Goal: Transaction & Acquisition: Purchase product/service

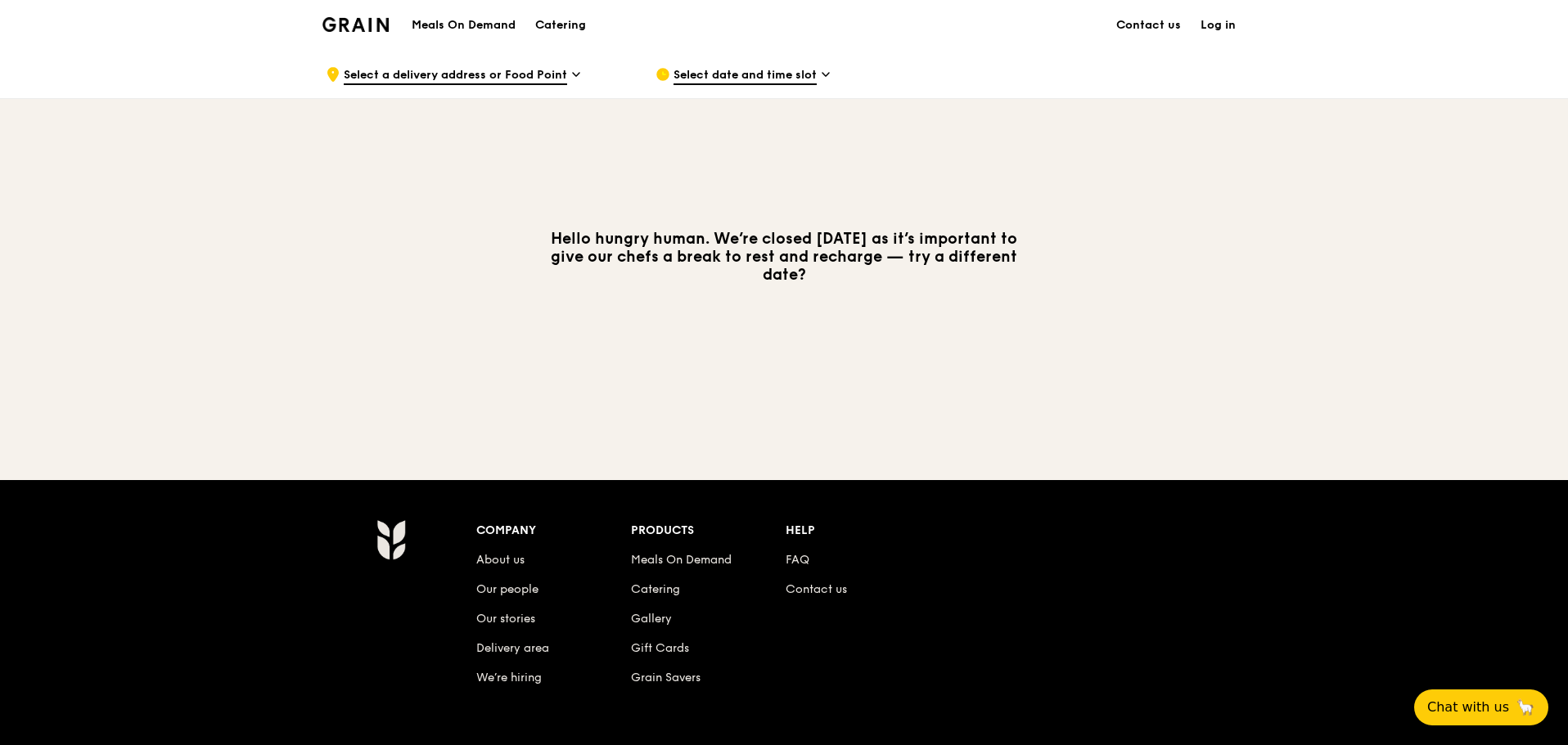
click at [1223, 19] on link "Log in" at bounding box center [1218, 25] width 55 height 49
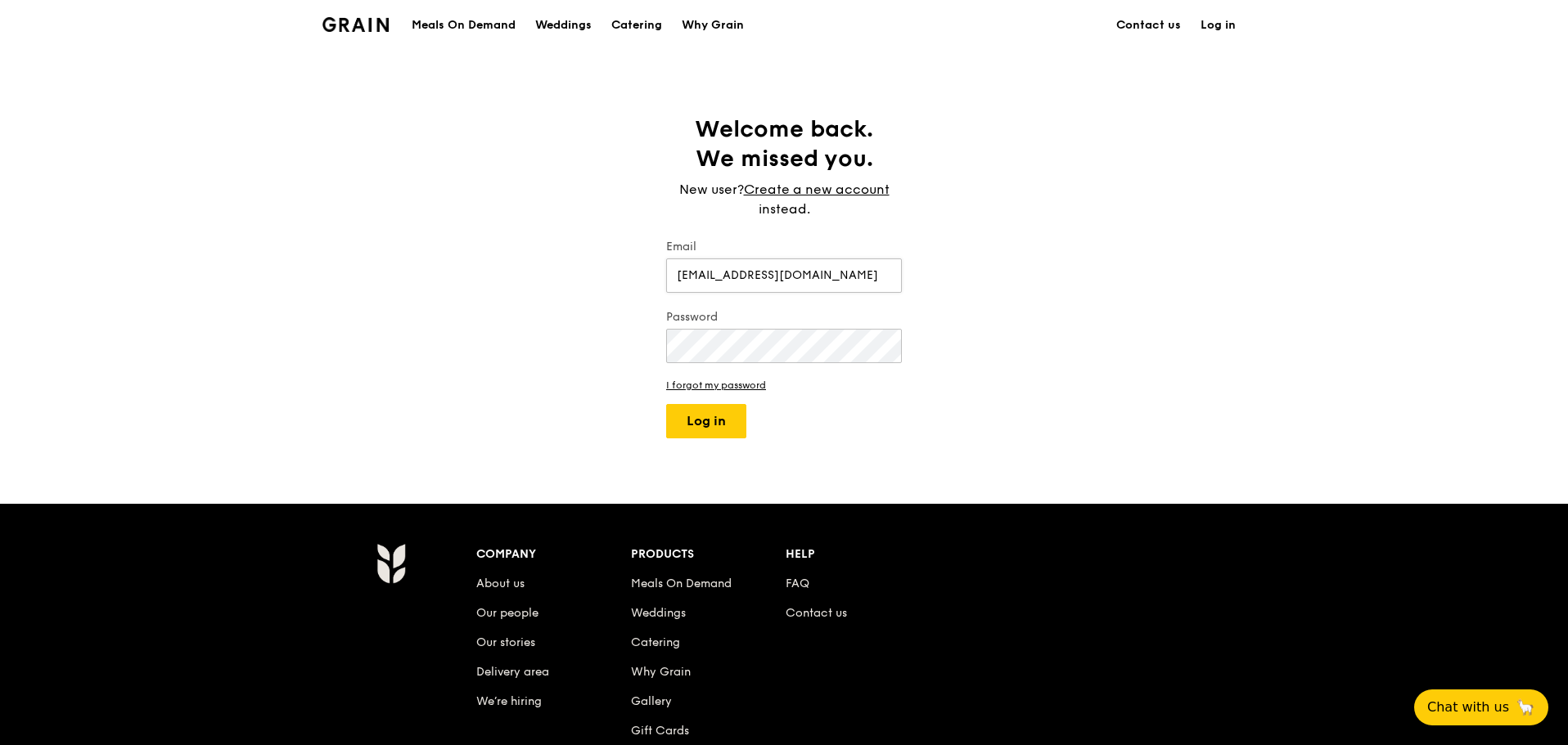
drag, startPoint x: 810, startPoint y: 259, endPoint x: 800, endPoint y: 279, distance: 22.4
click at [797, 279] on input "[EMAIL_ADDRESS][DOMAIN_NAME]" at bounding box center [784, 275] width 236 height 34
drag, startPoint x: 828, startPoint y: 279, endPoint x: 682, endPoint y: 279, distance: 146.0
click at [681, 279] on input "[EMAIL_ADDRESS][DOMAIN_NAME]" at bounding box center [784, 275] width 236 height 34
type input "[EMAIL_ADDRESS][DOMAIN_NAME]"
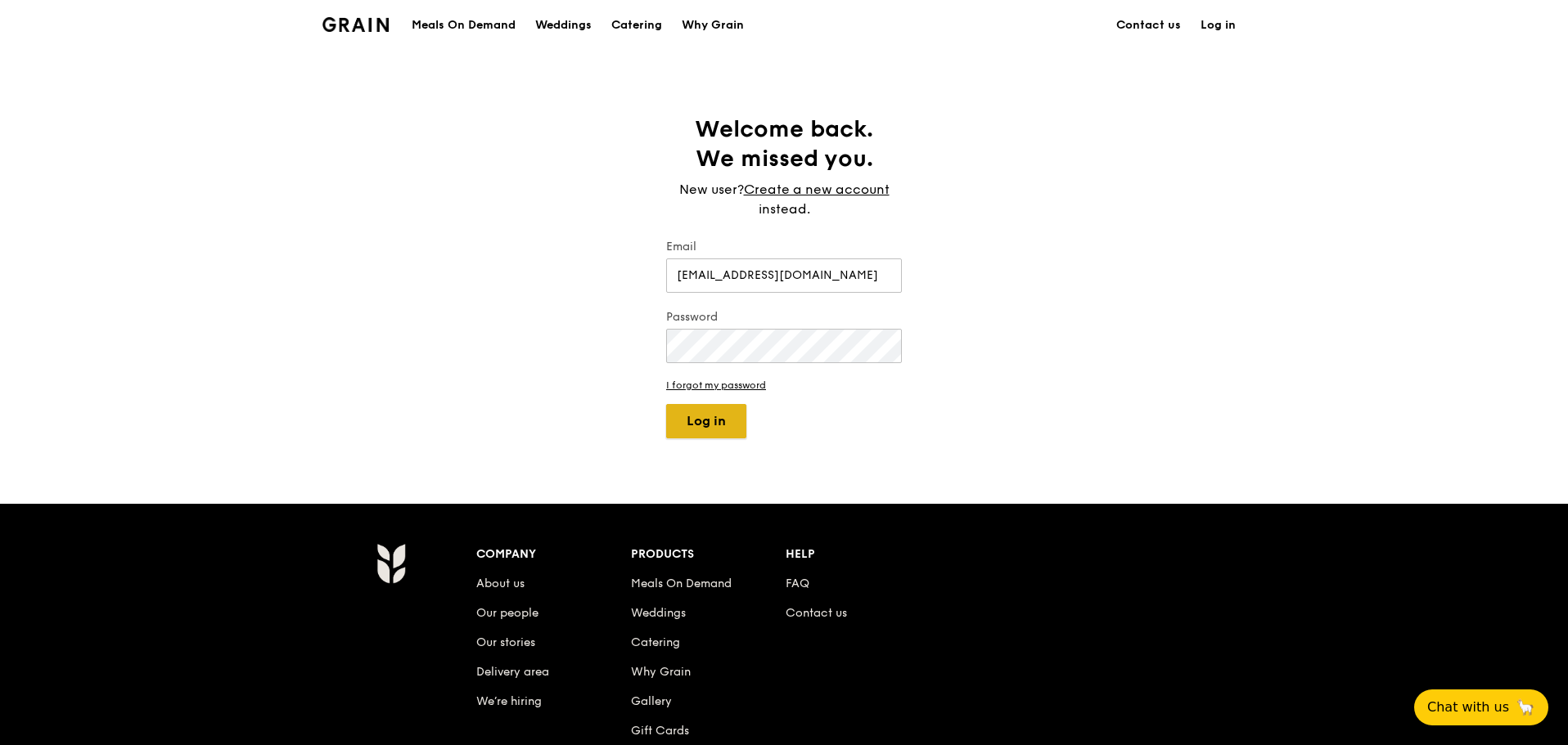
click at [704, 419] on button "Log in" at bounding box center [707, 421] width 81 height 34
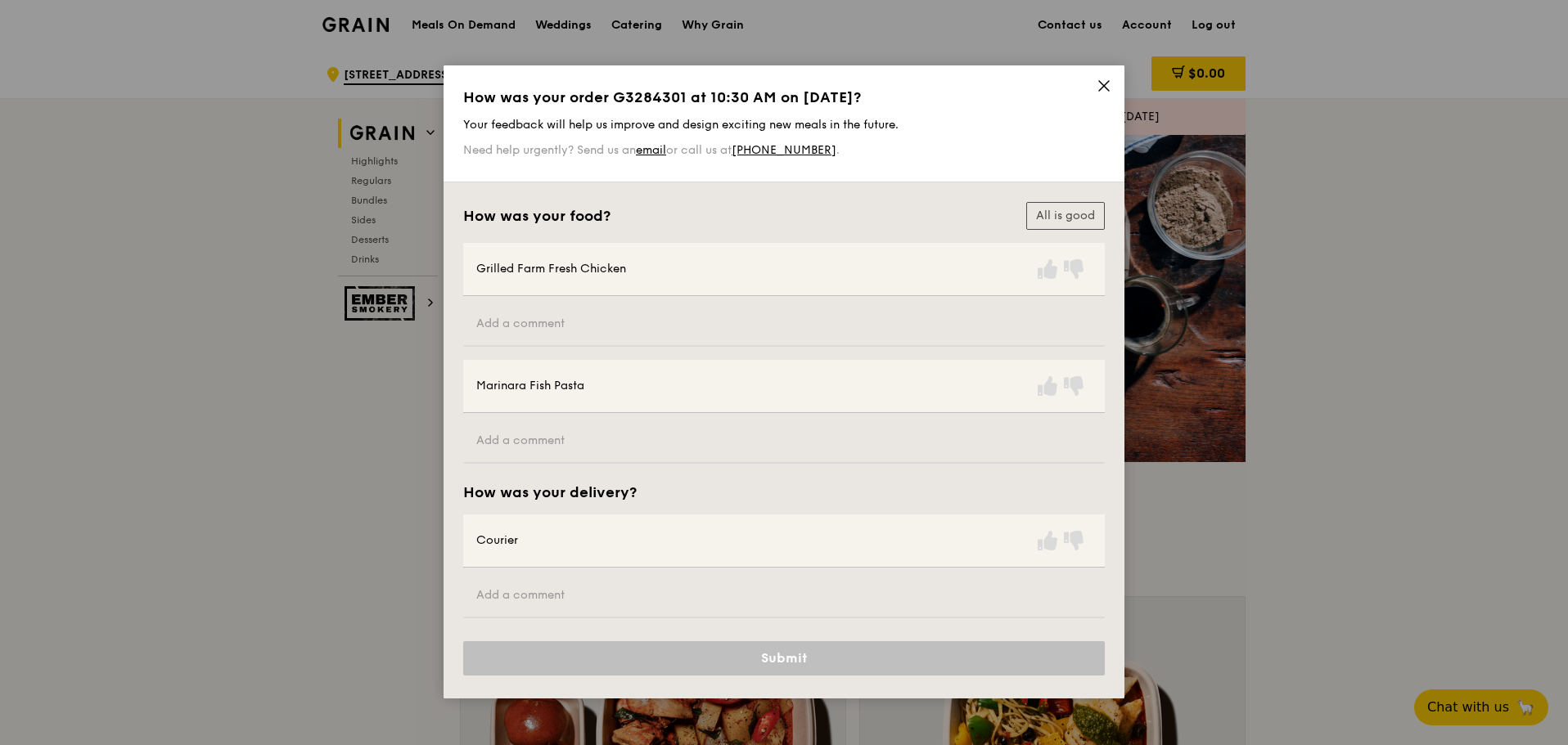
click at [1103, 90] on icon at bounding box center [1105, 86] width 15 height 15
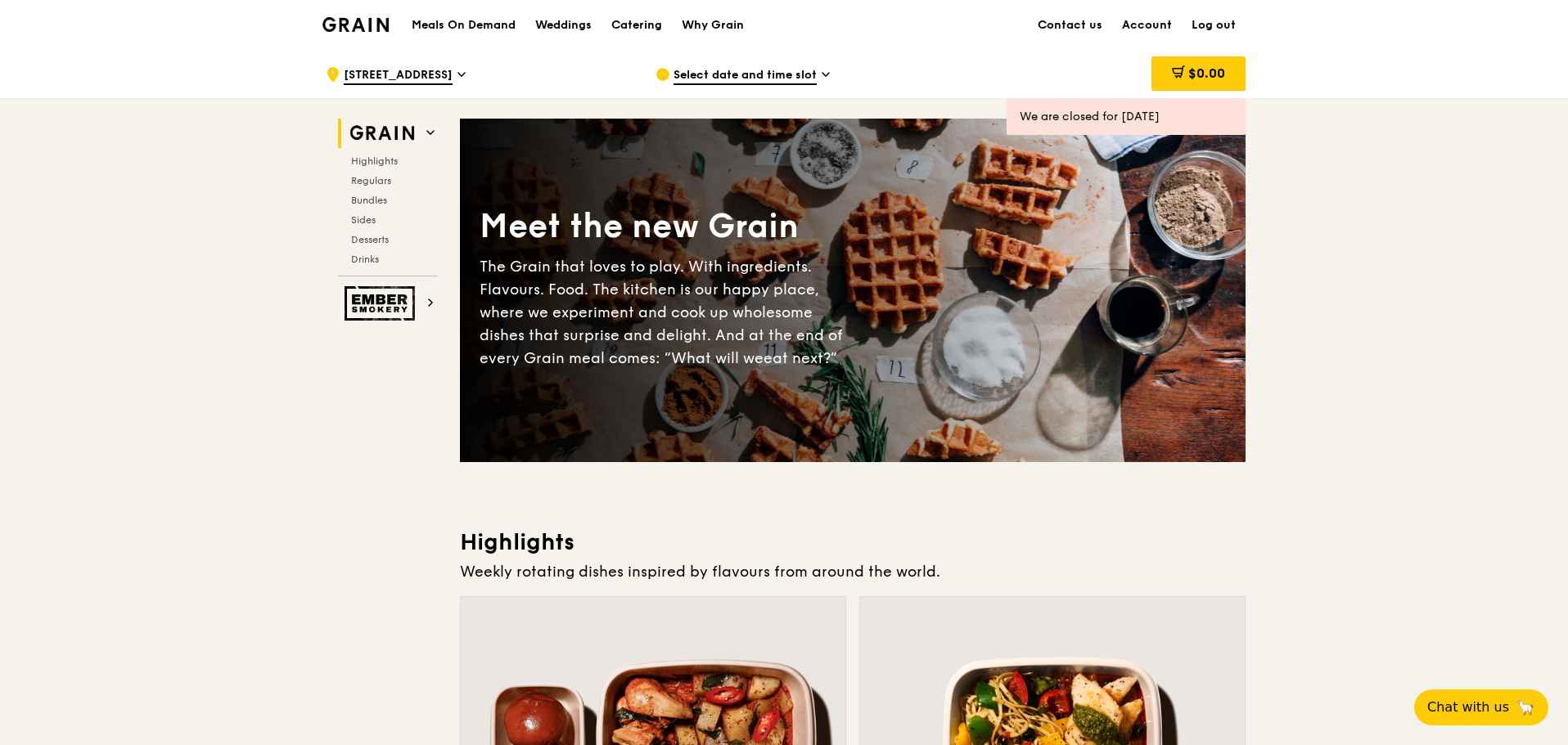
click at [721, 80] on span "Select date and time slot" at bounding box center [745, 76] width 144 height 18
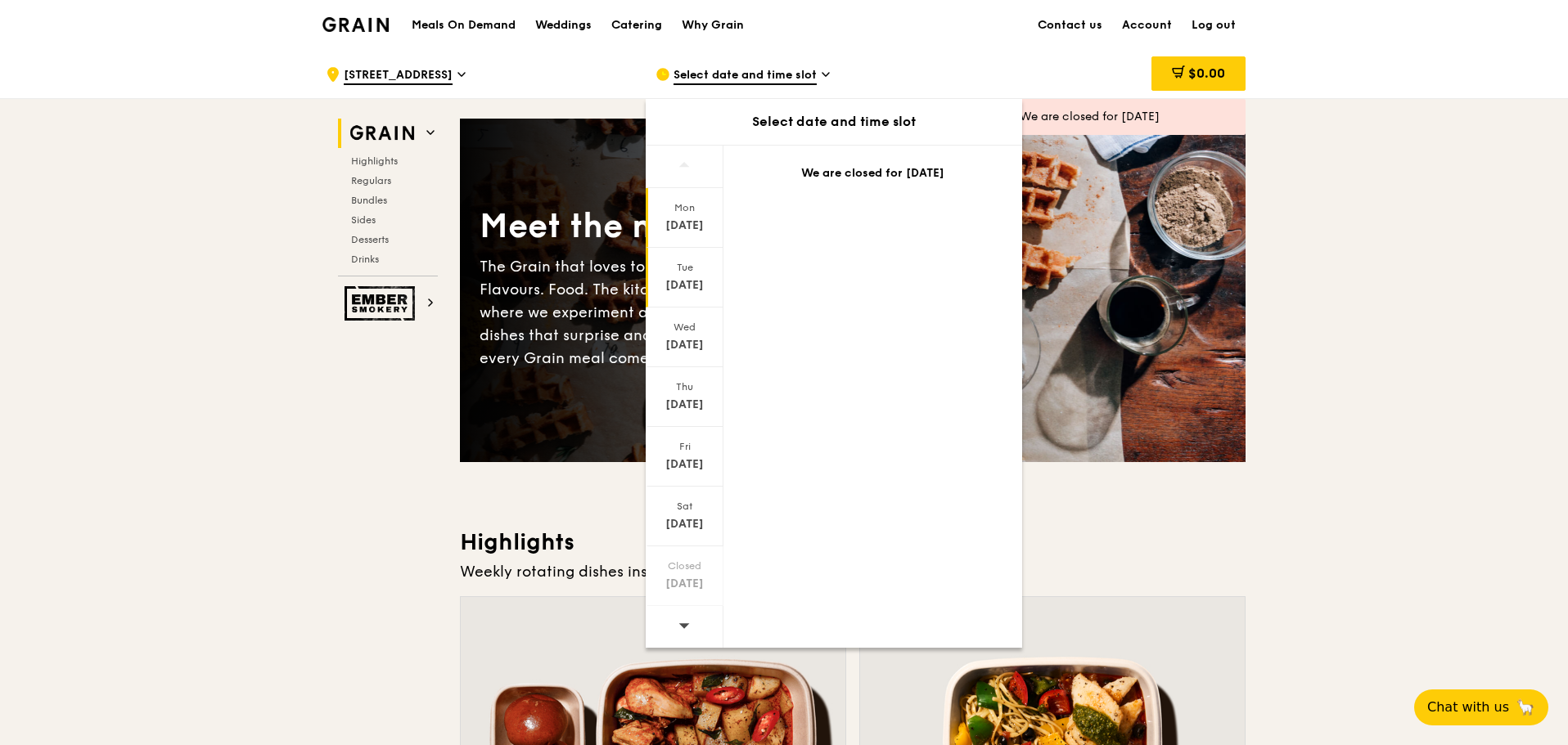
click at [687, 283] on div "[DATE]" at bounding box center [684, 286] width 73 height 17
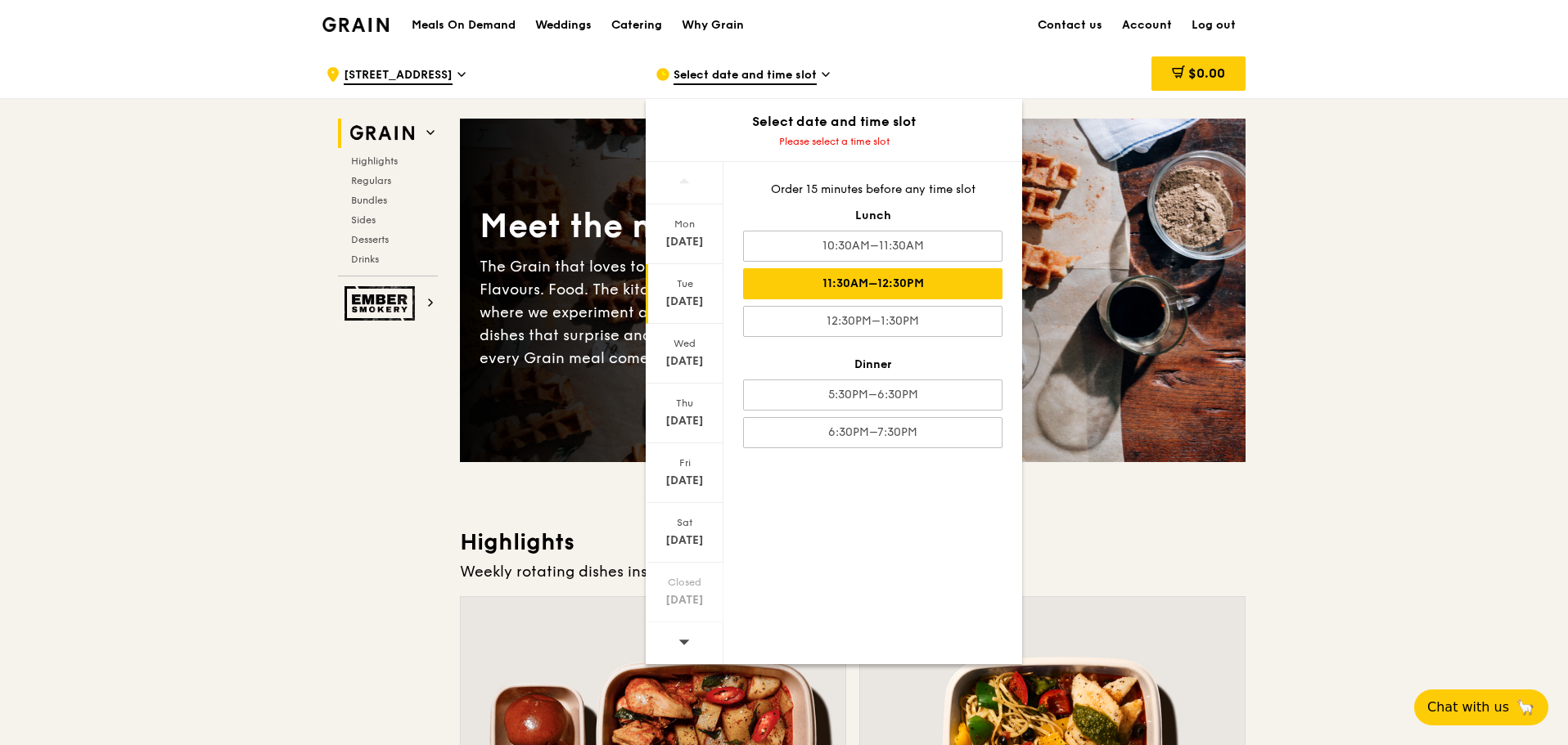
click at [891, 288] on div "11:30AM–12:30PM" at bounding box center [872, 284] width 259 height 31
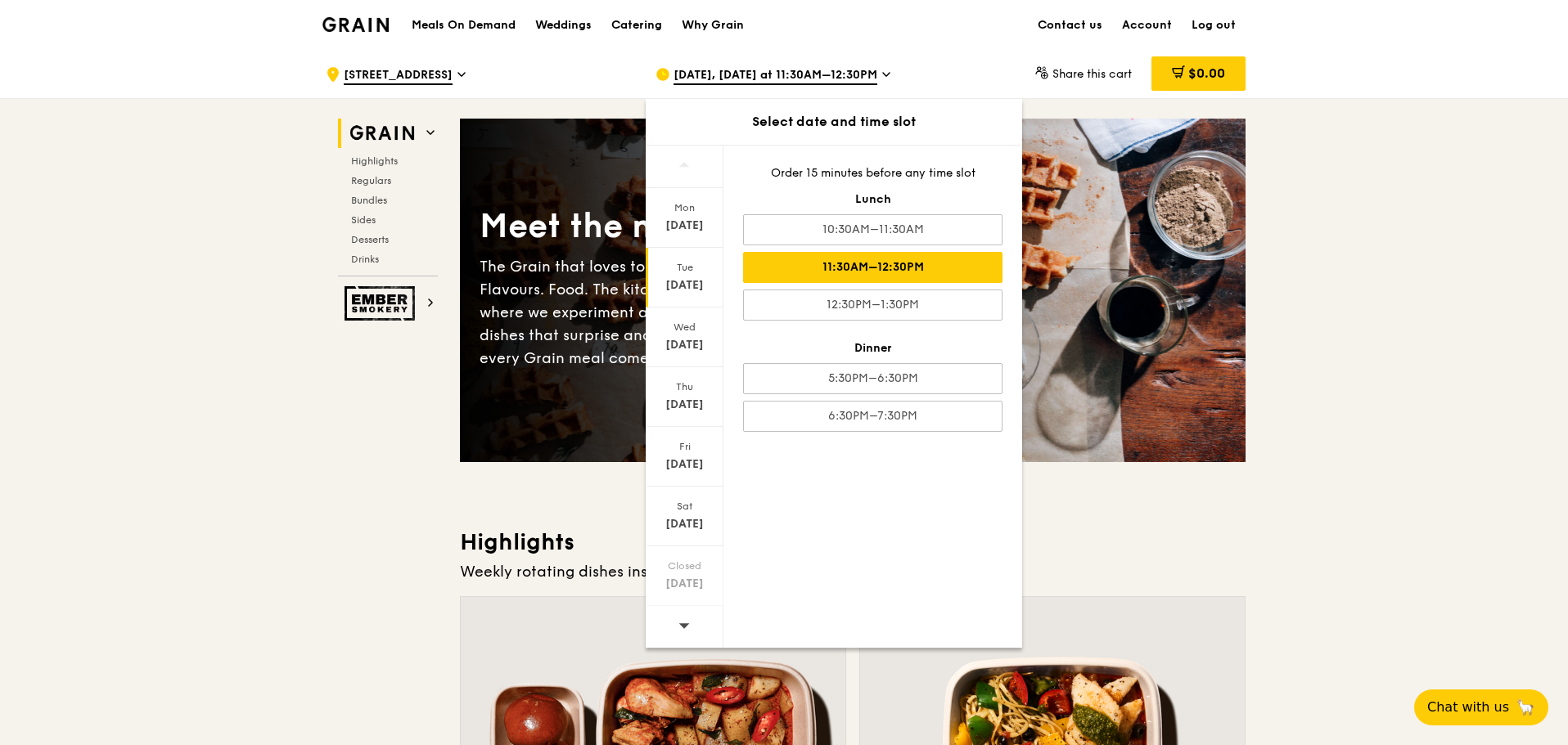
click at [900, 263] on div "11:30AM–12:30PM" at bounding box center [872, 267] width 259 height 31
click at [1170, 266] on div "Meet the new Grain The Grain that loves to play. With ingredients. Flavours. Fo…" at bounding box center [853, 290] width 786 height 211
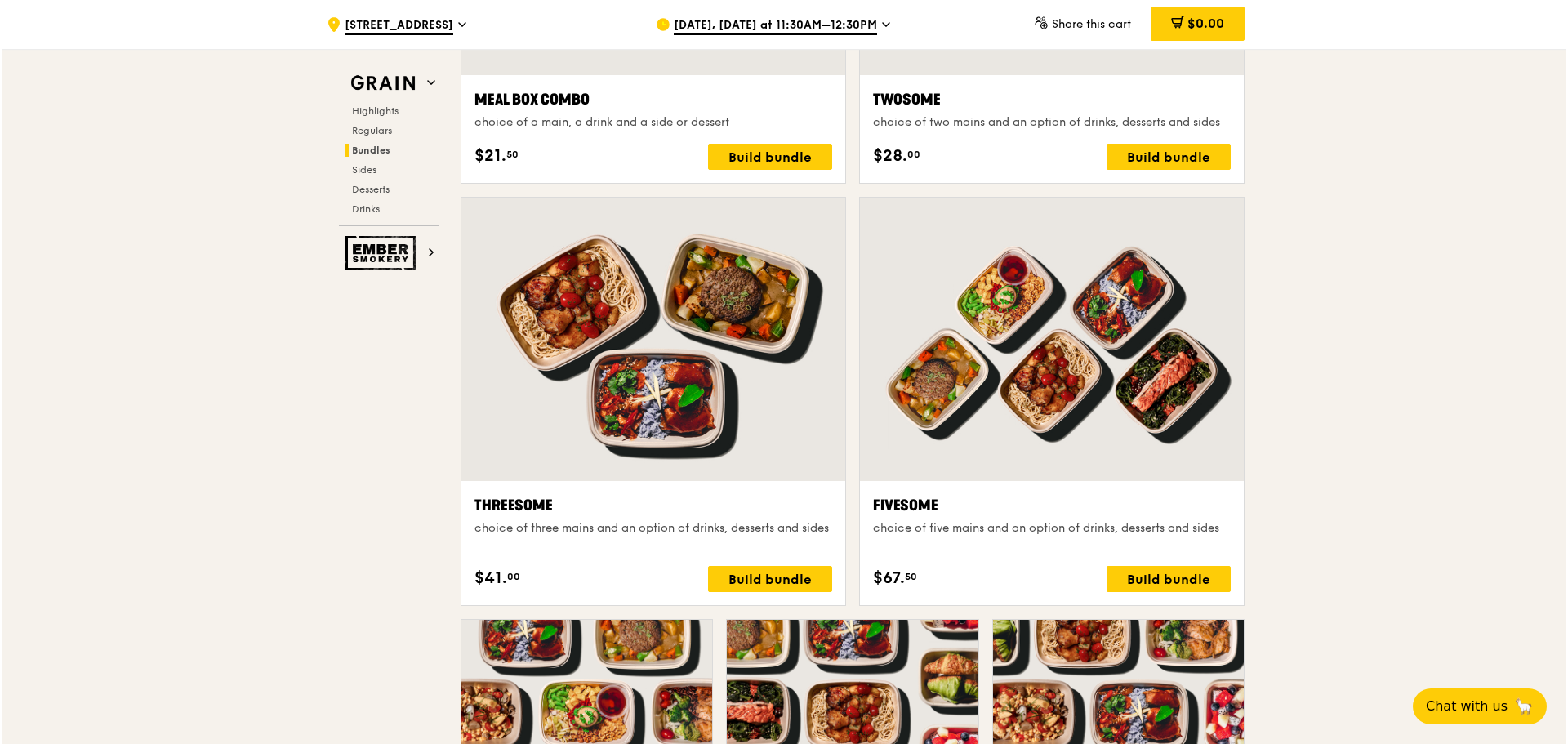
scroll to position [2860, 0]
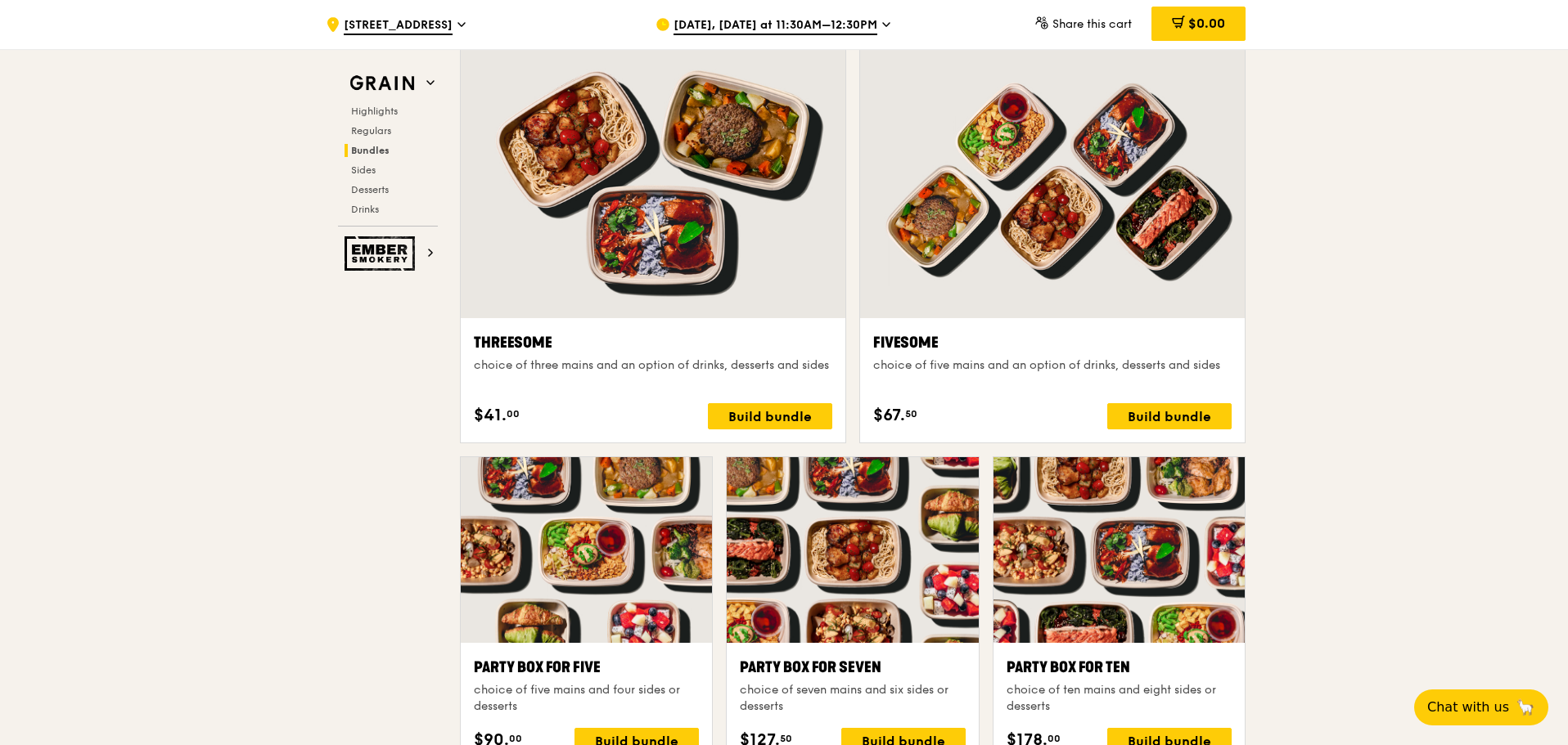
click at [996, 196] on div at bounding box center [1053, 176] width 384 height 284
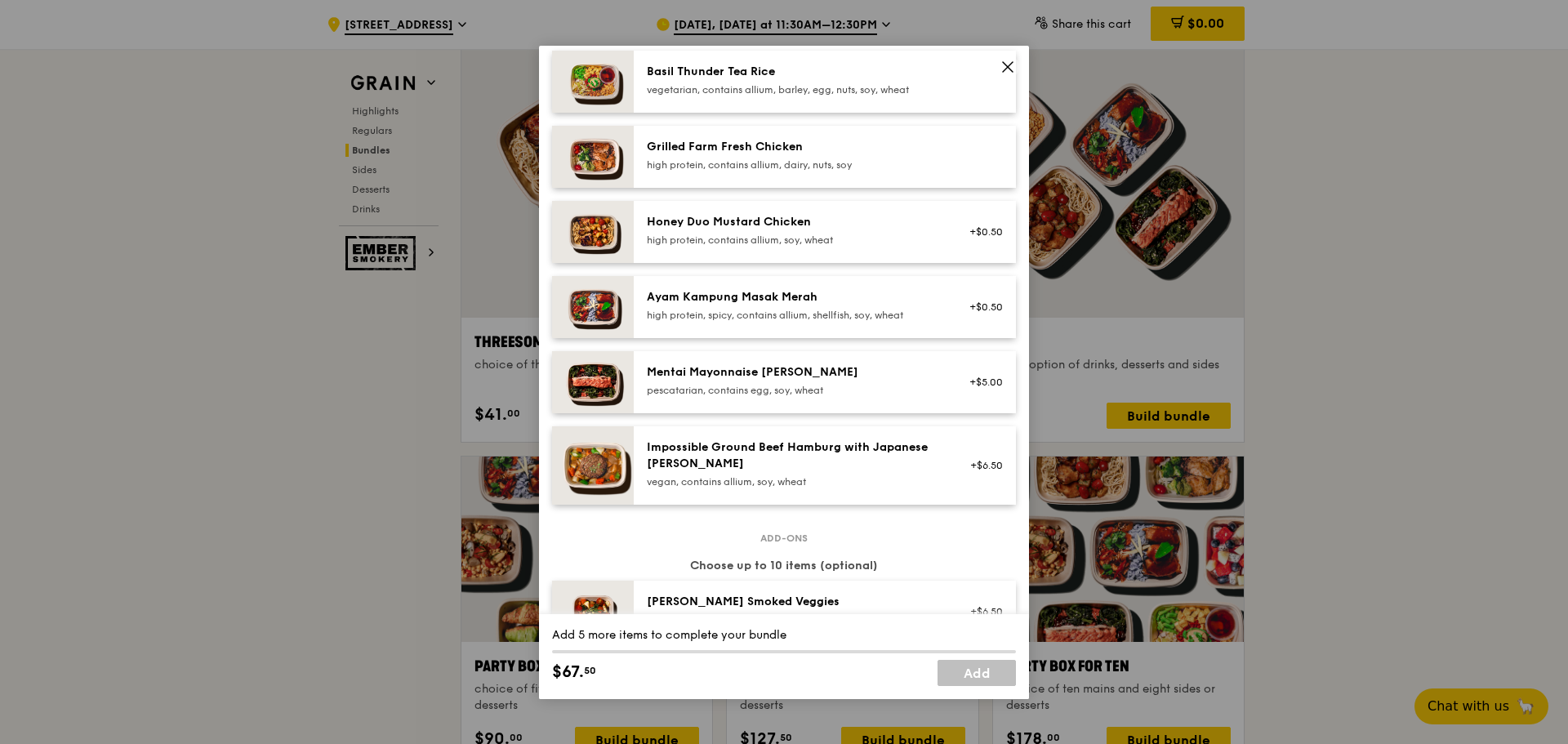
scroll to position [409, 0]
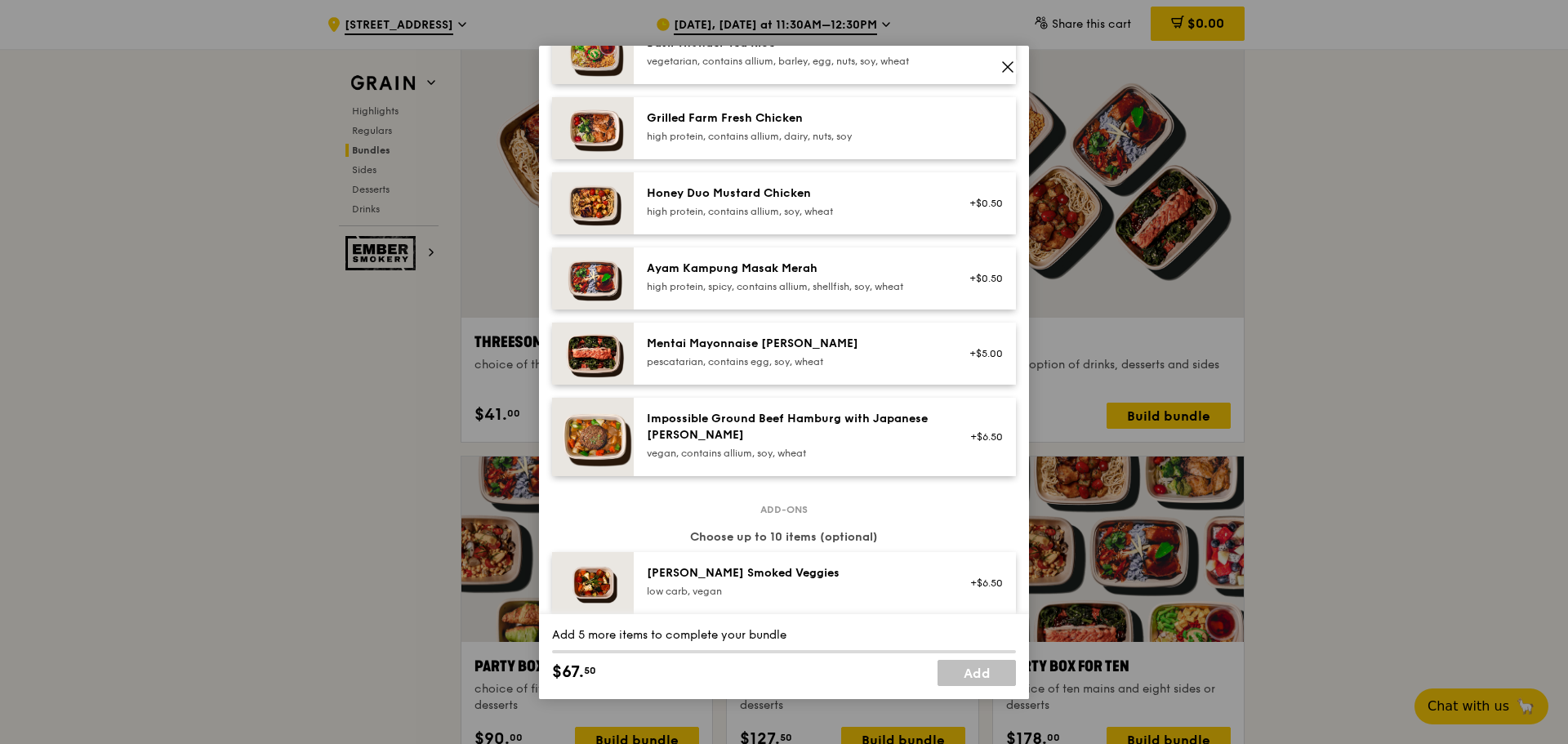
click at [892, 132] on div "high protein, contains allium, dairy, nuts, soy" at bounding box center [793, 137] width 293 height 13
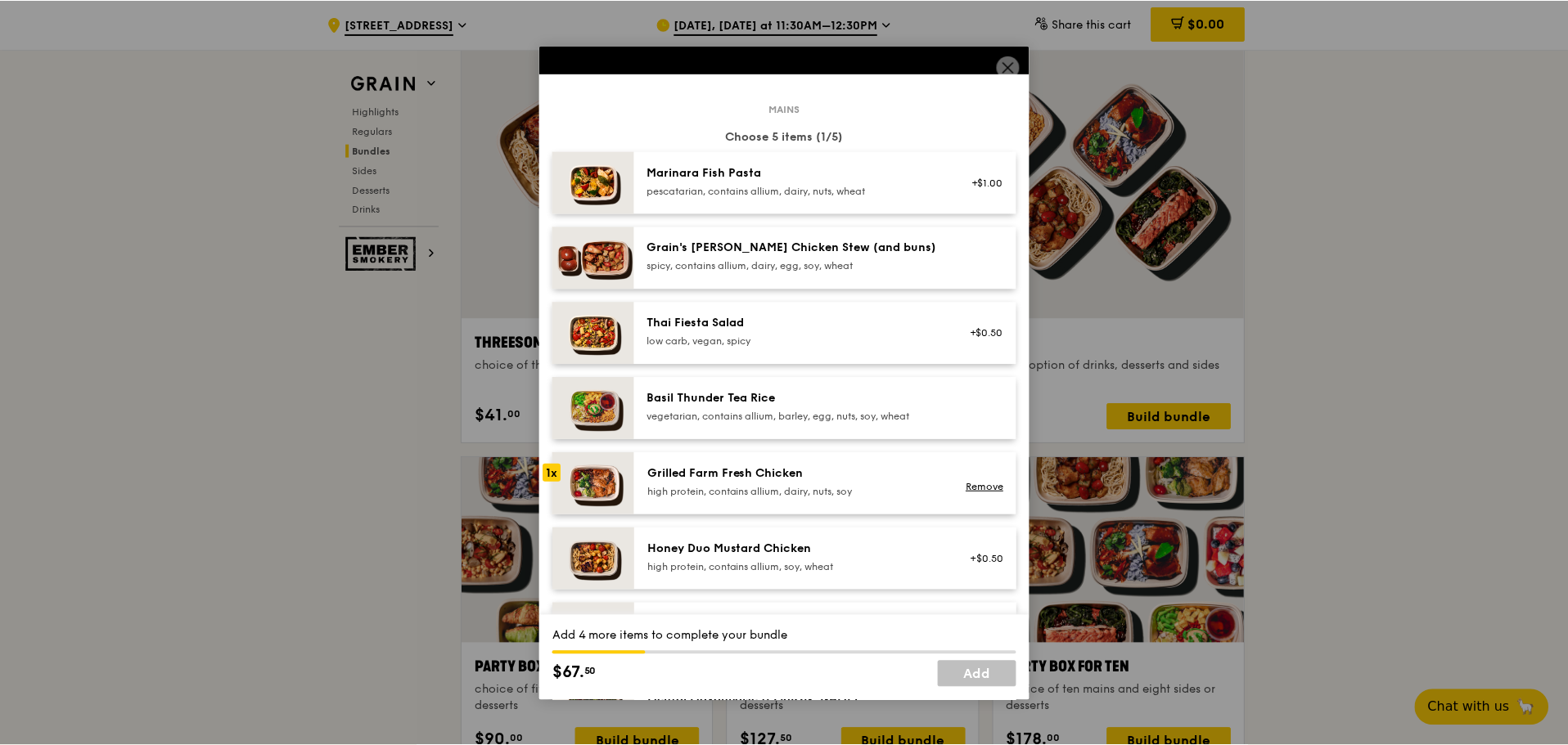
scroll to position [82, 0]
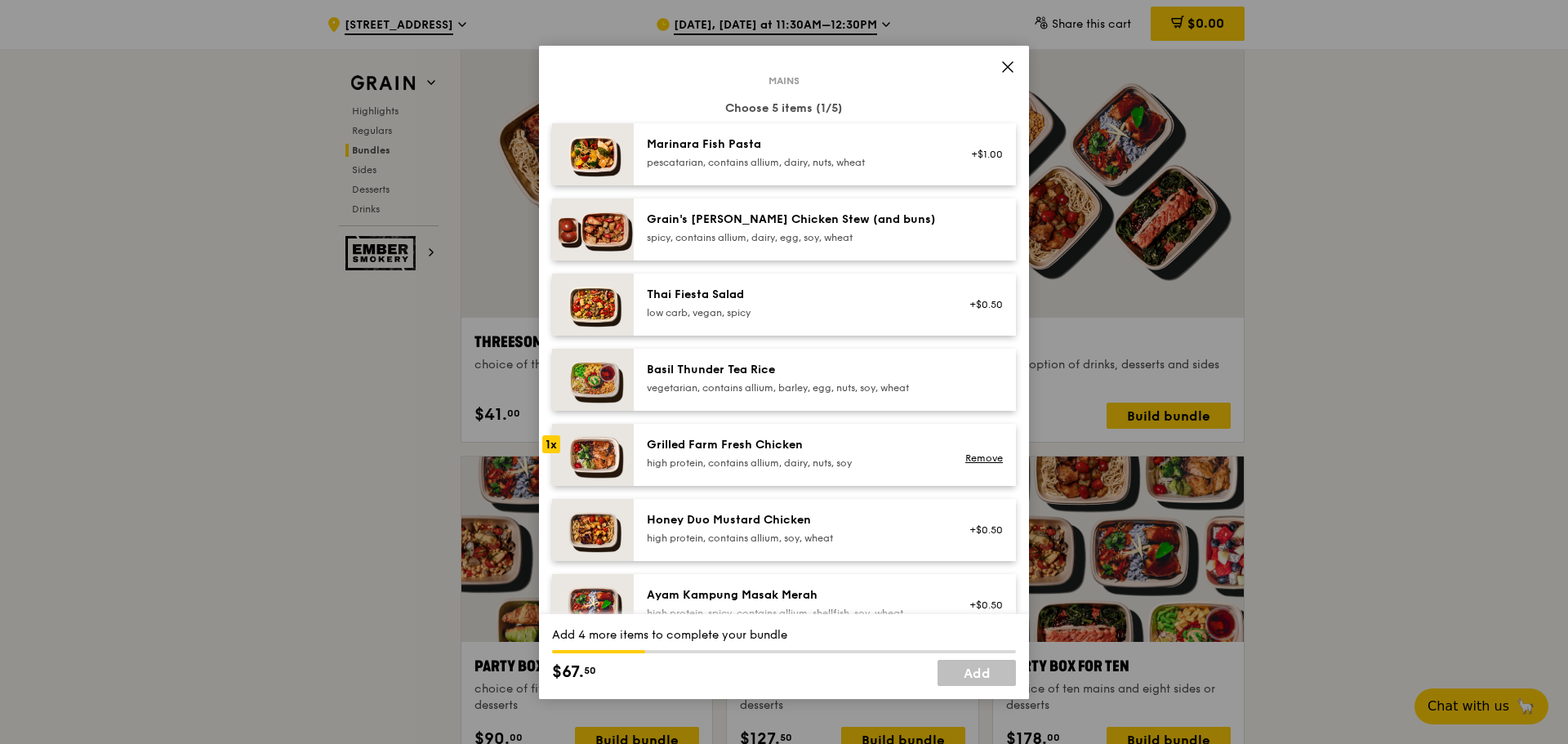
click at [842, 448] on div "Grilled Farm Fresh Chicken" at bounding box center [793, 446] width 293 height 17
click at [853, 448] on div "Grilled Farm Fresh Chicken" at bounding box center [793, 446] width 293 height 17
click at [856, 448] on div "Grilled Farm Fresh Chicken" at bounding box center [793, 446] width 293 height 17
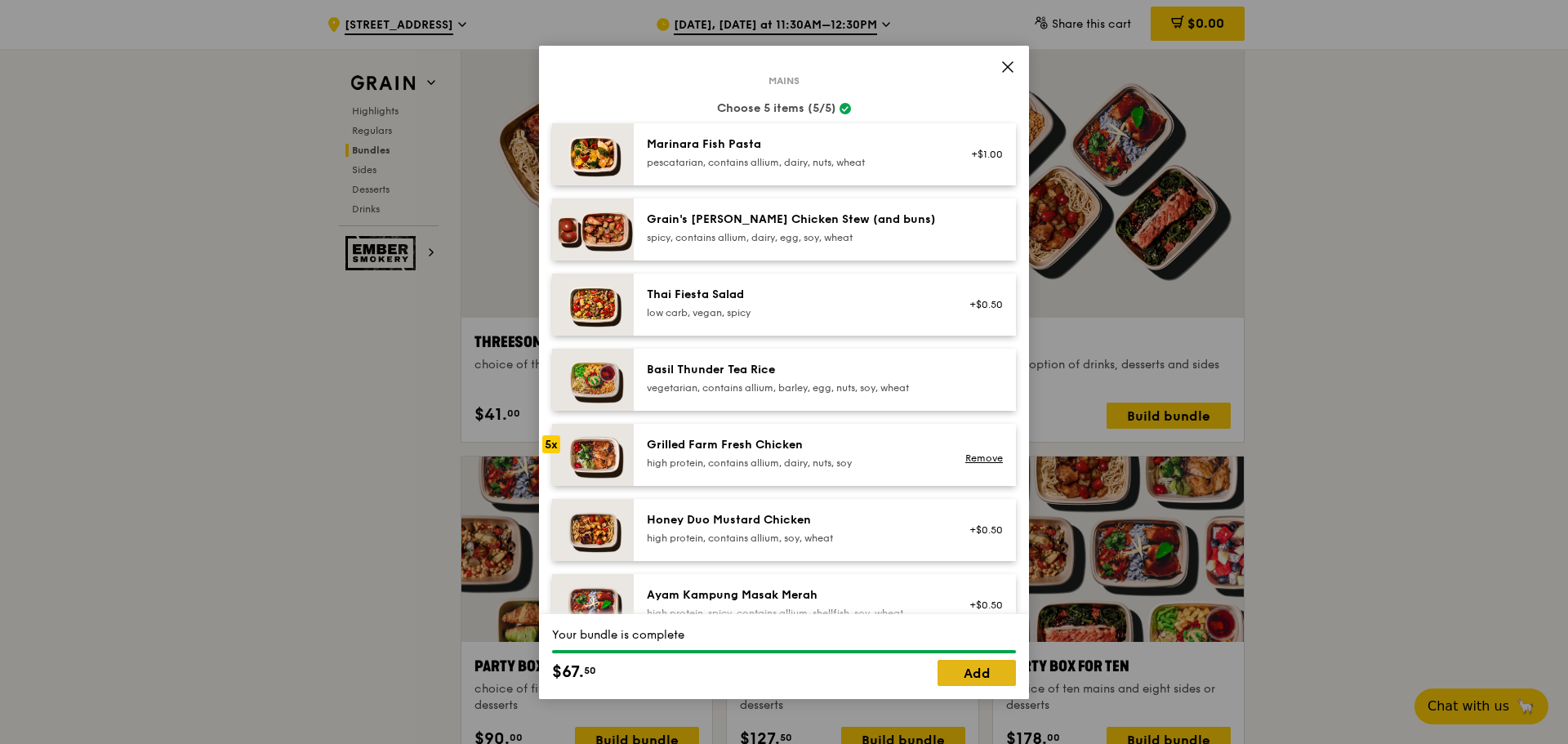
click at [979, 677] on link "Add" at bounding box center [977, 673] width 79 height 26
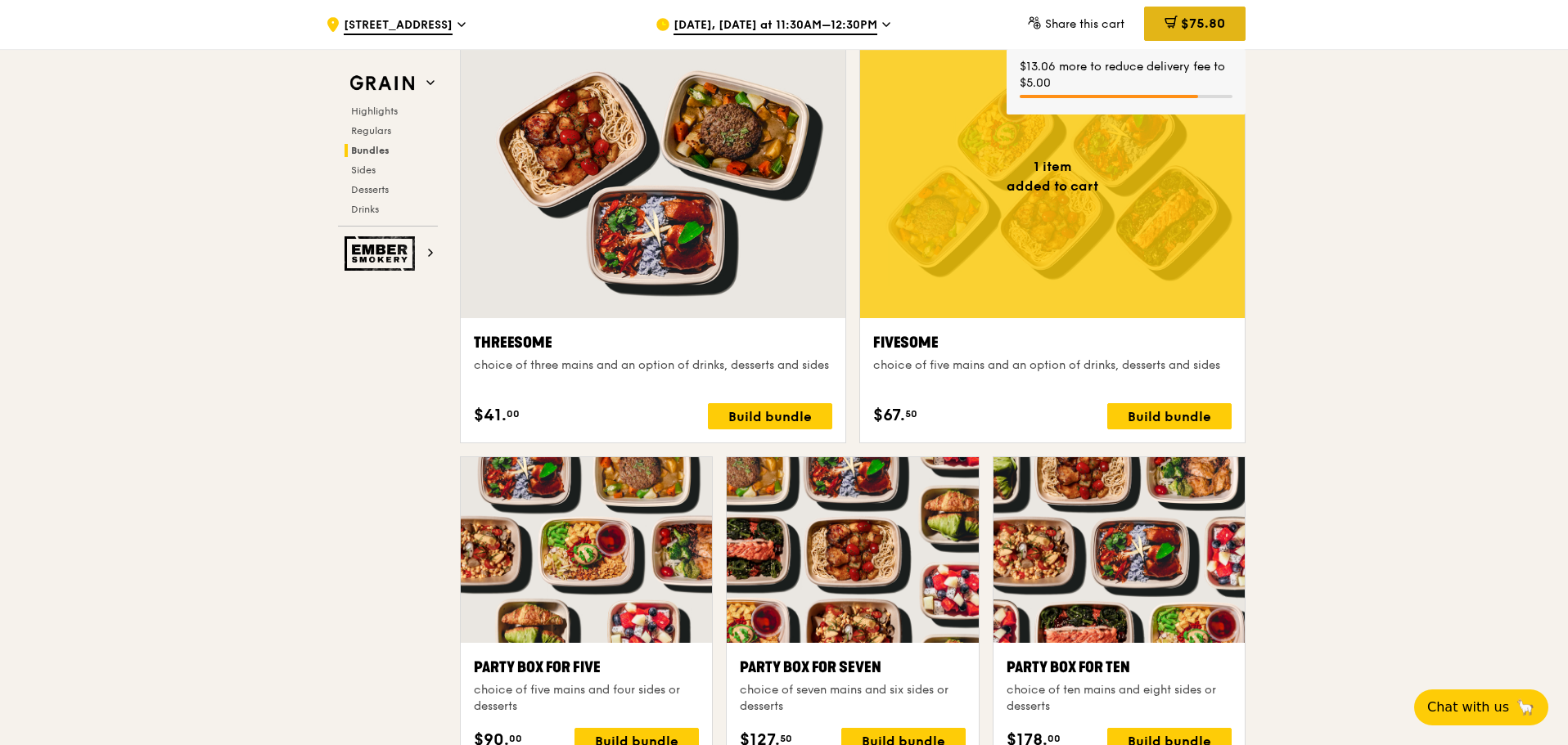
click at [1185, 8] on div "$75.80" at bounding box center [1194, 23] width 102 height 34
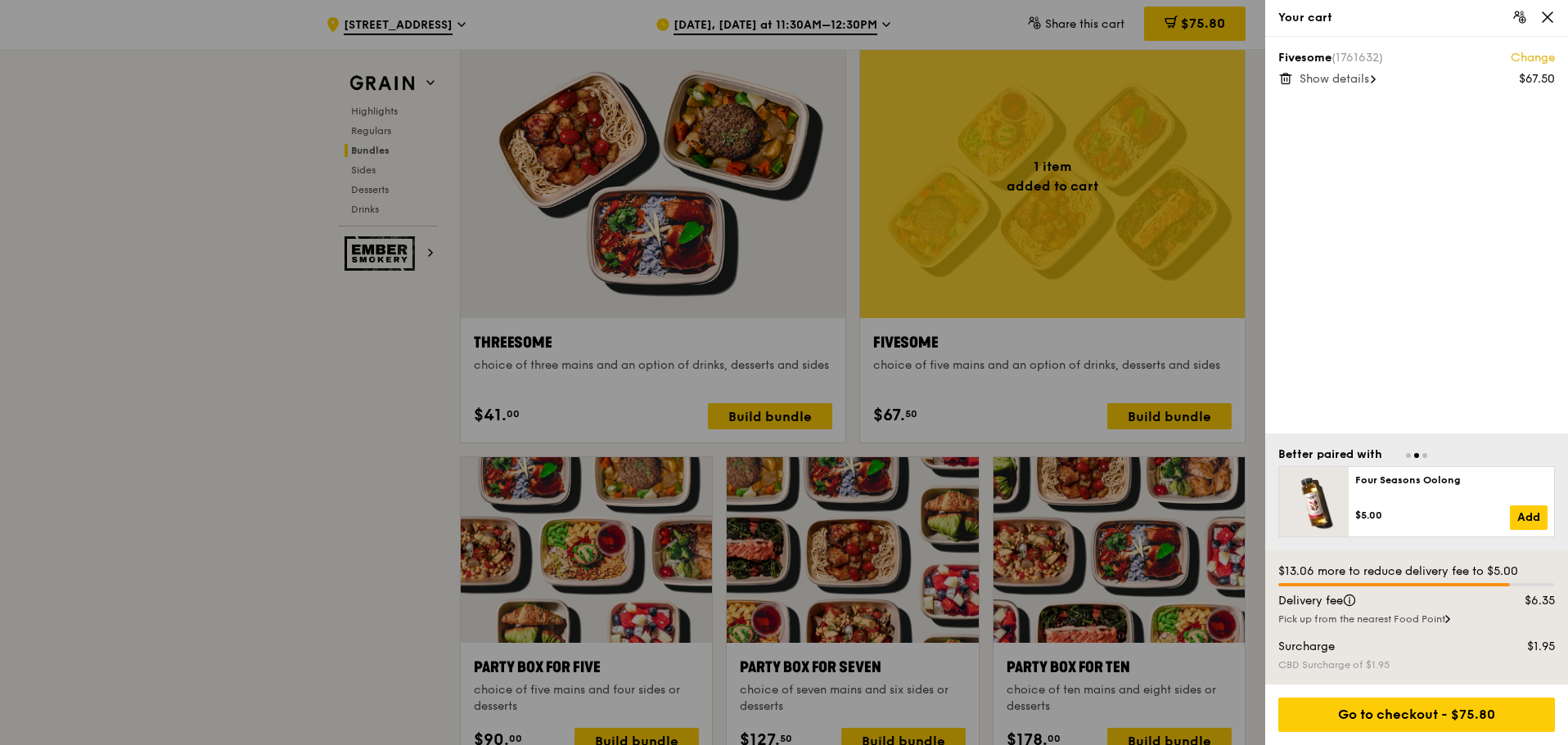
click at [1376, 75] on span at bounding box center [1373, 80] width 5 height 17
click at [1372, 699] on div "Go to checkout - $75.80" at bounding box center [1417, 715] width 277 height 34
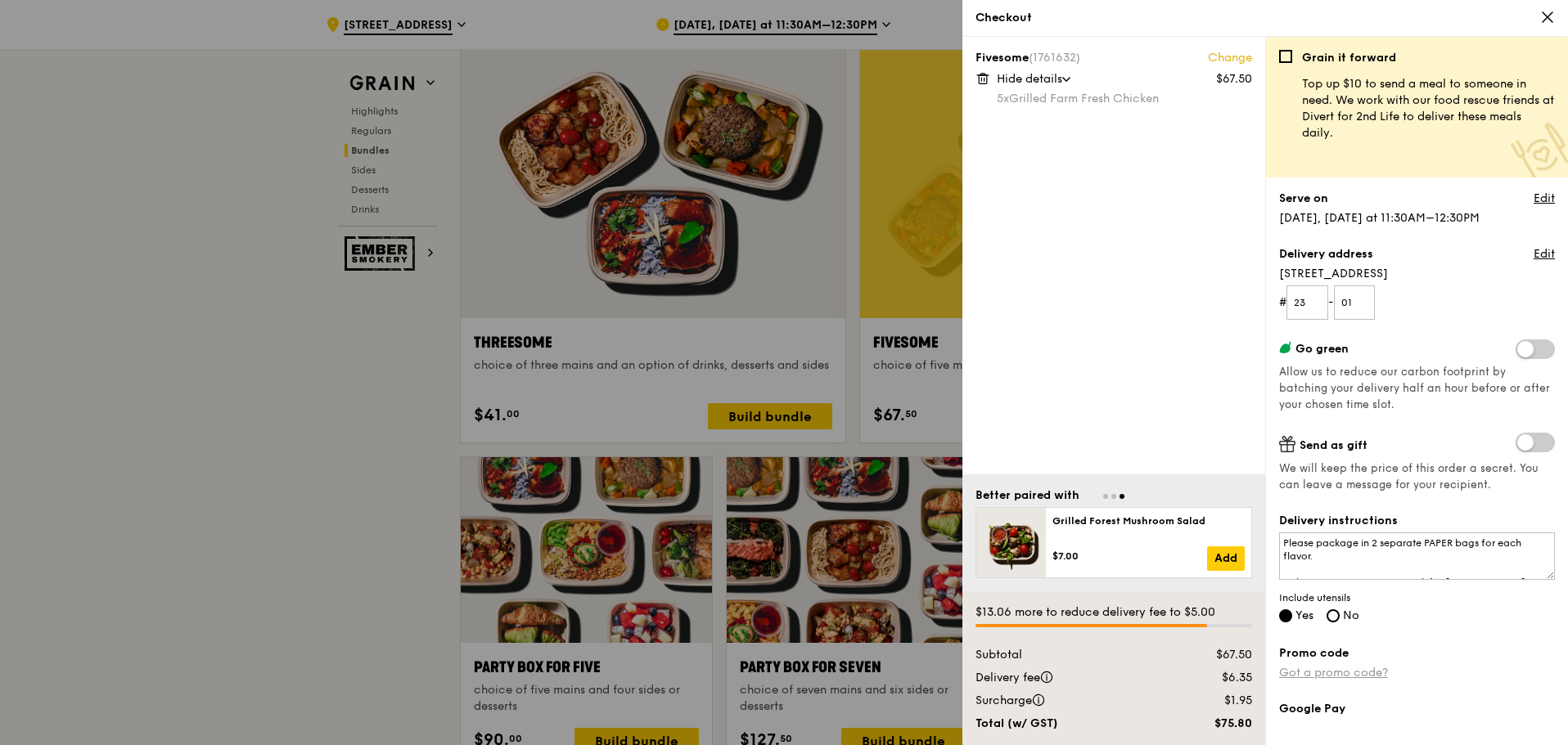
click at [1321, 673] on link "Got a promo code?" at bounding box center [1334, 673] width 109 height 14
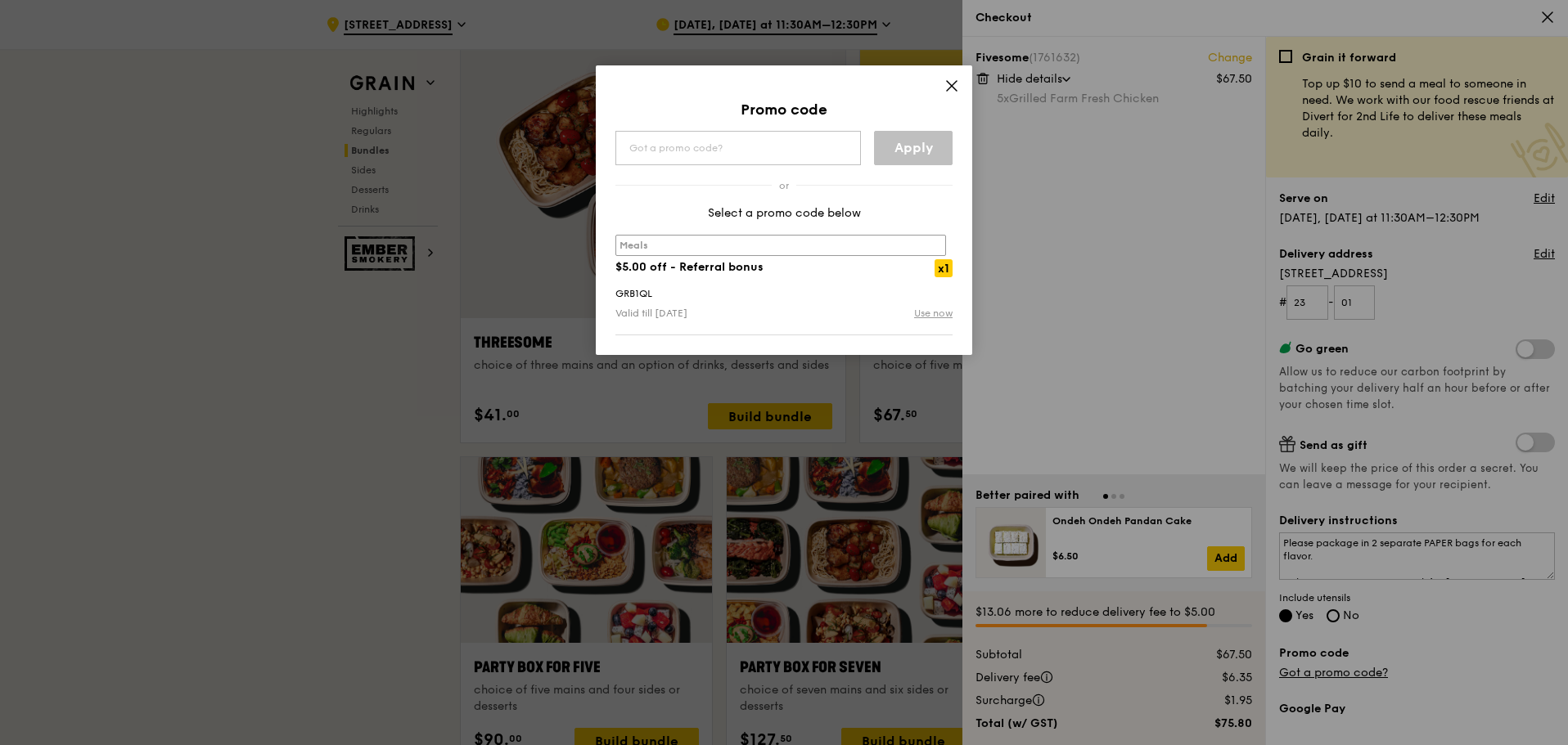
click at [933, 311] on link "Use now" at bounding box center [933, 314] width 39 height 17
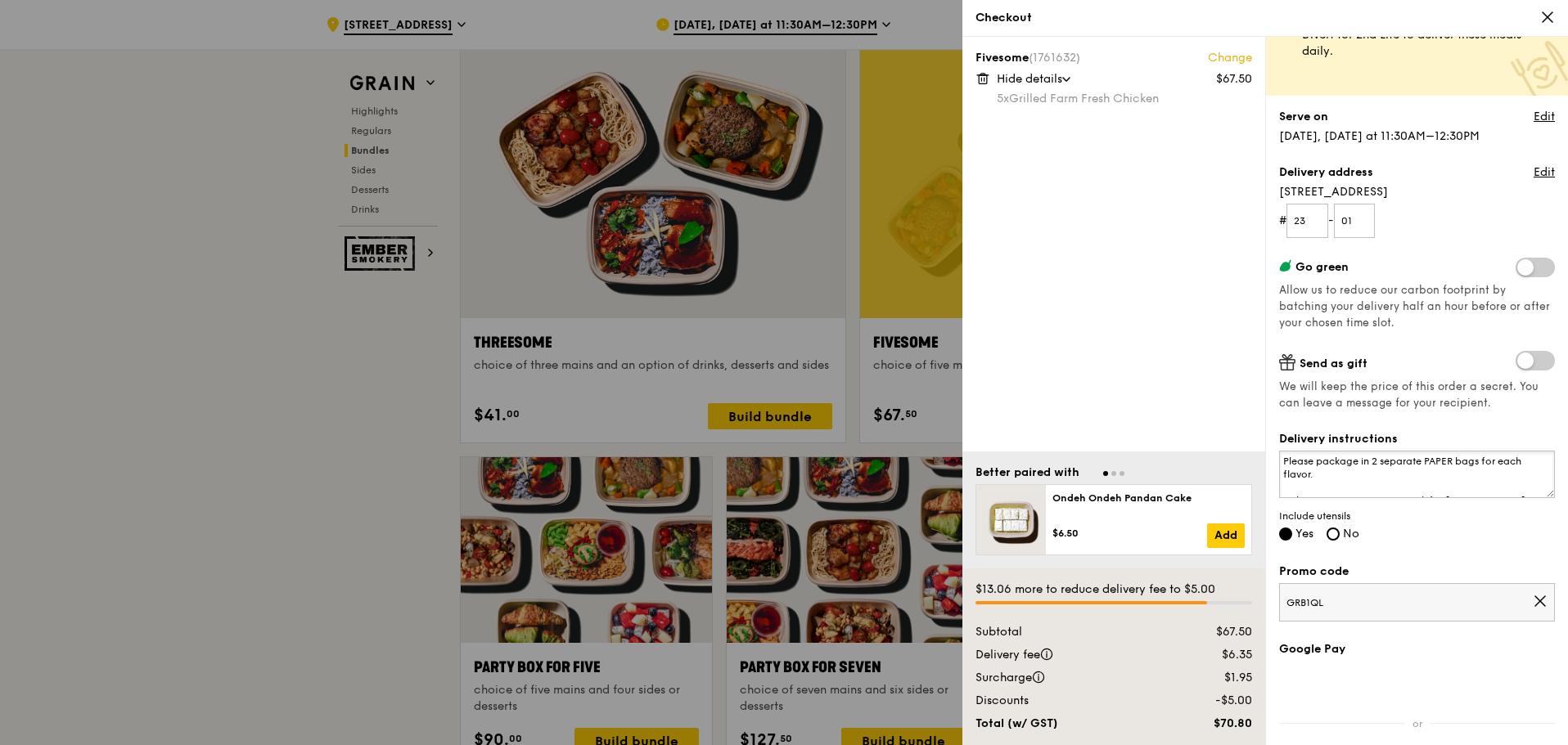
click at [1496, 469] on textarea "Please package in 2 separate PAPER bags for each flavor. Deliver to reception a…" at bounding box center [1417, 474] width 276 height 48
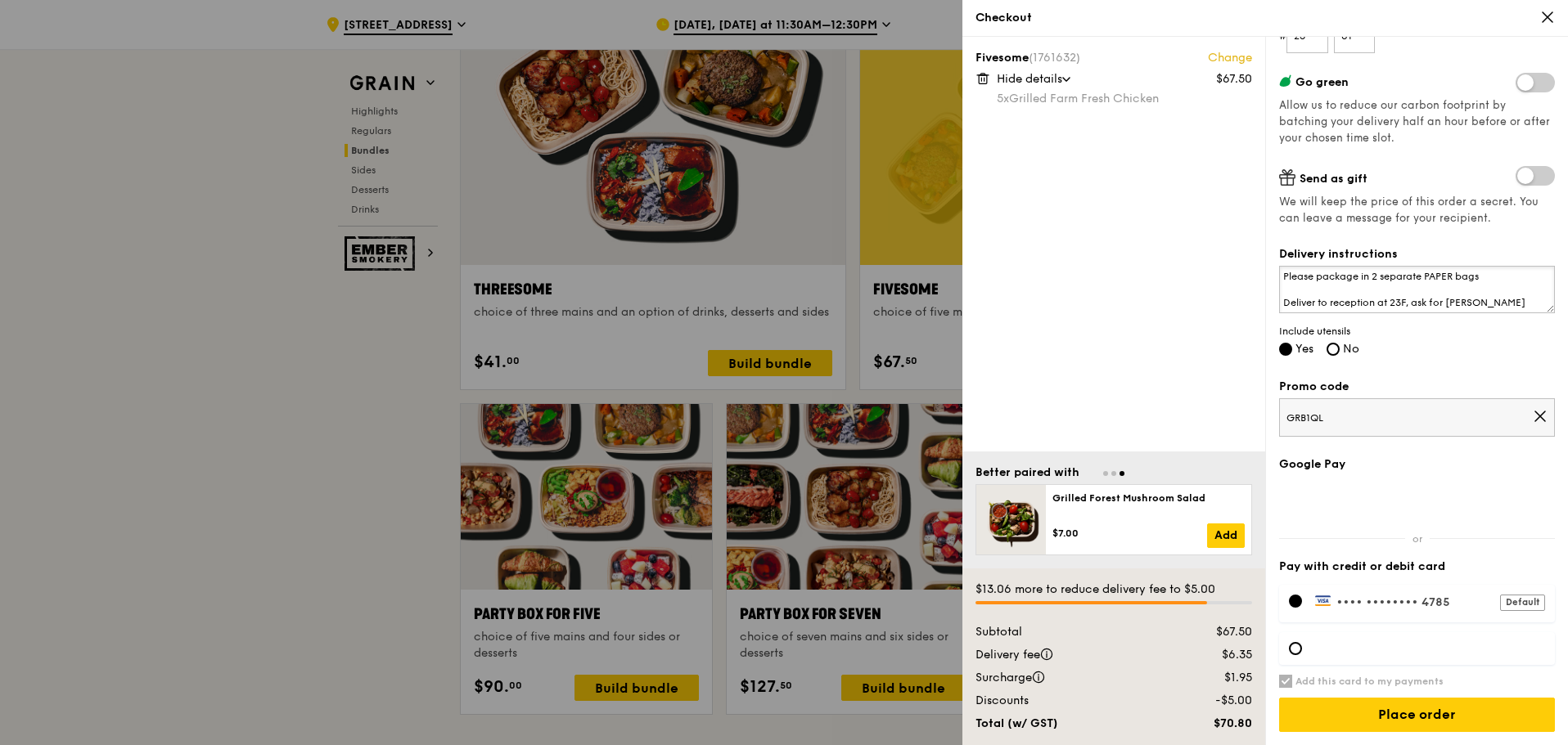
scroll to position [2945, 0]
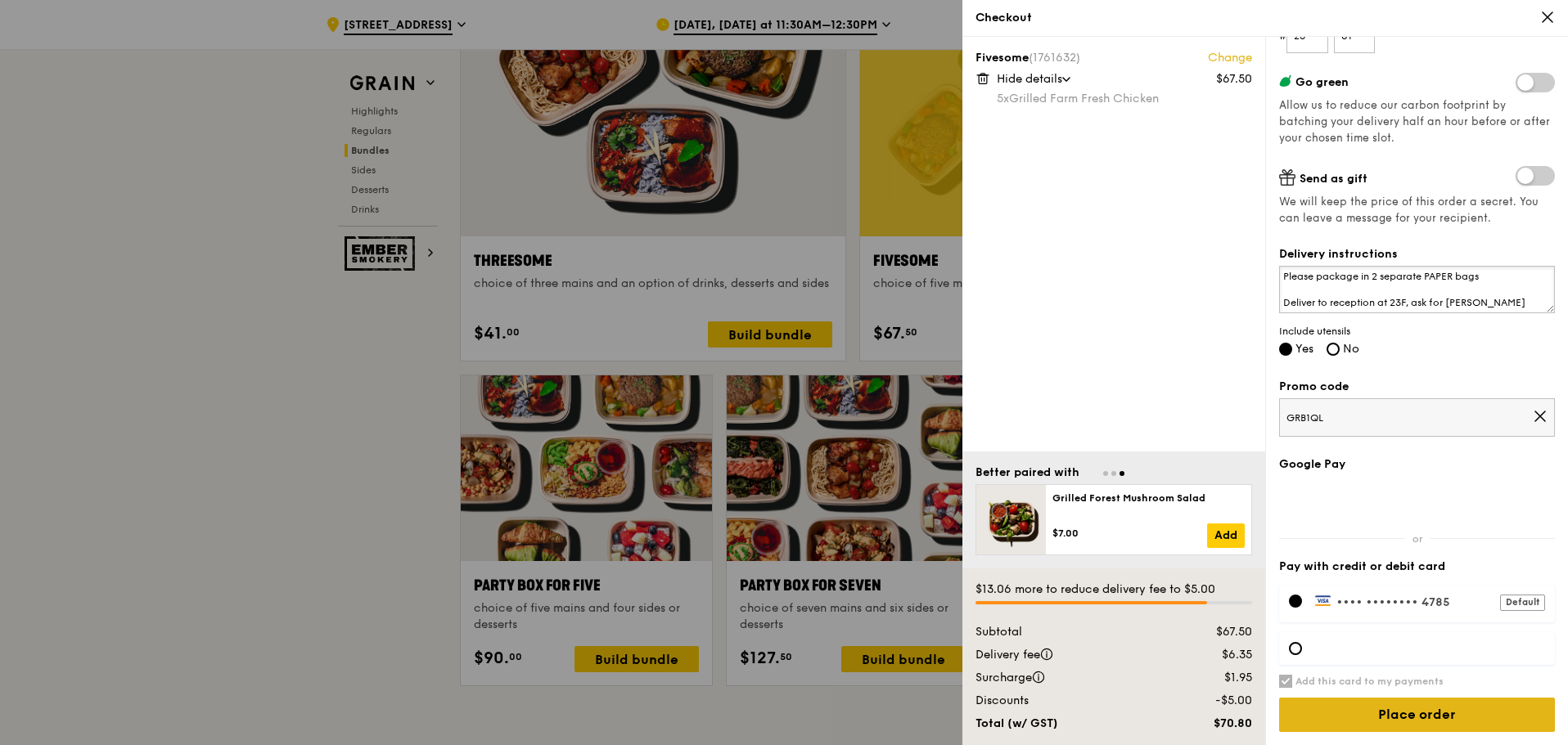
type textarea "Please package in 2 separate PAPER bags Deliver to reception at 23F, ask for [P…"
click at [1384, 718] on input "Place order" at bounding box center [1417, 715] width 276 height 34
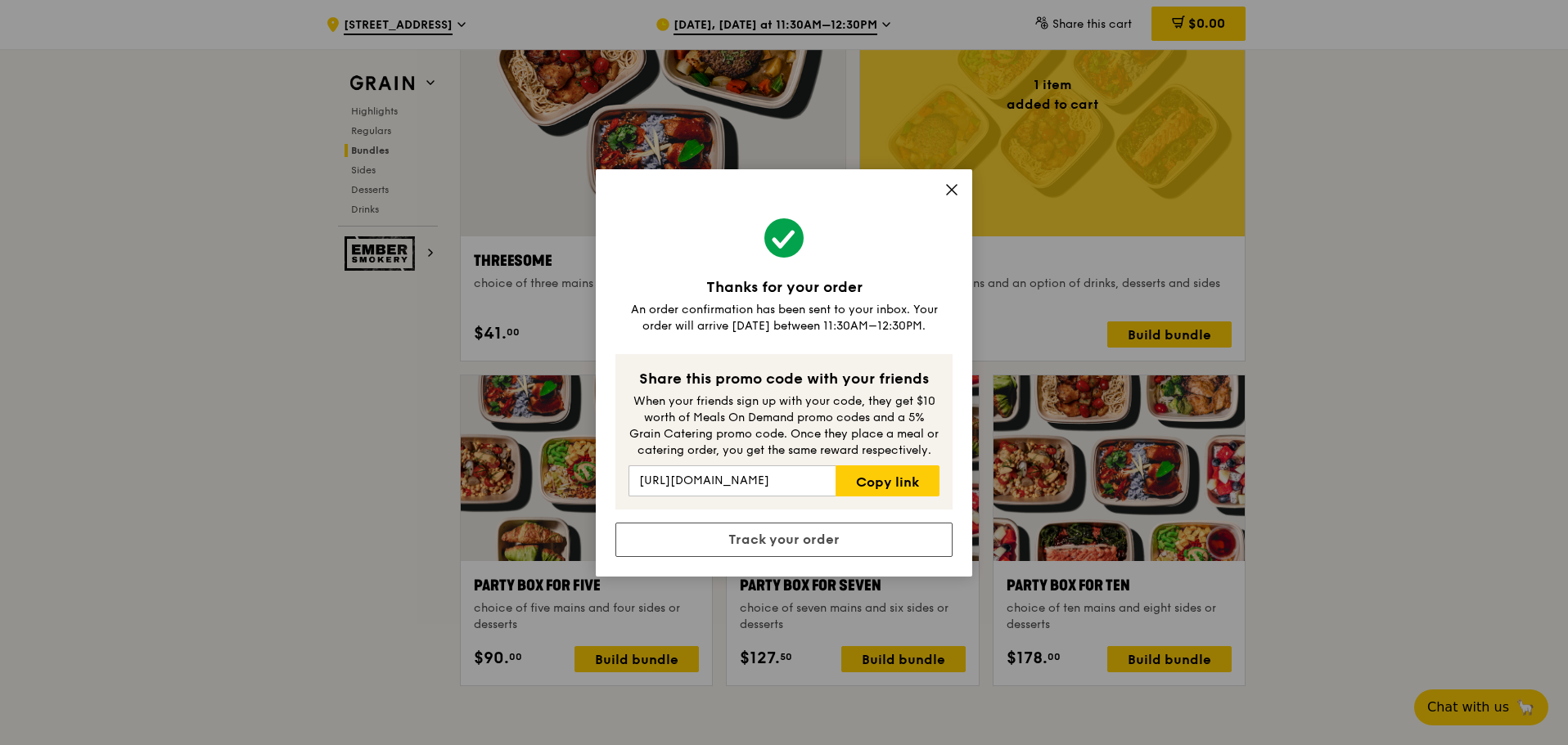
click at [954, 189] on icon at bounding box center [952, 190] width 15 height 15
